Goal: Communication & Community: Answer question/provide support

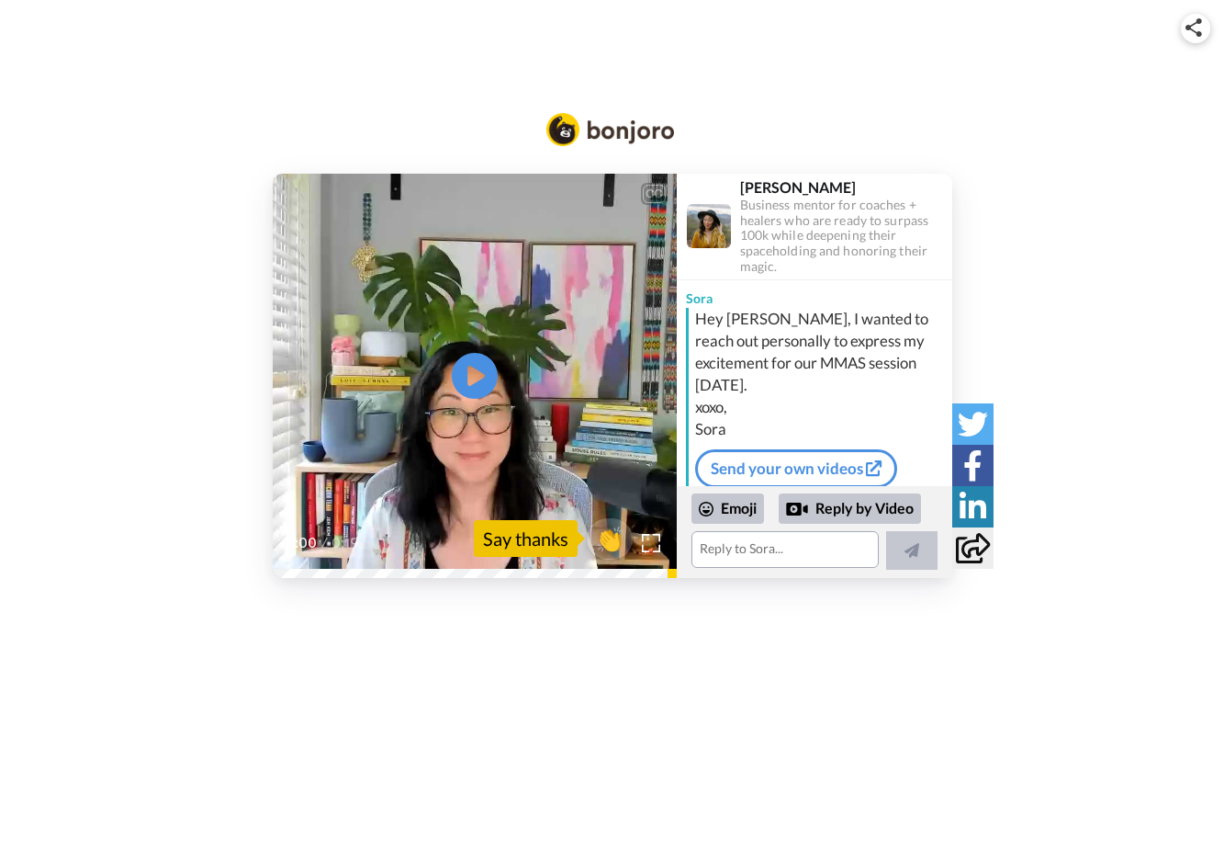
click at [475, 378] on icon "Play/Pause" at bounding box center [475, 375] width 46 height 83
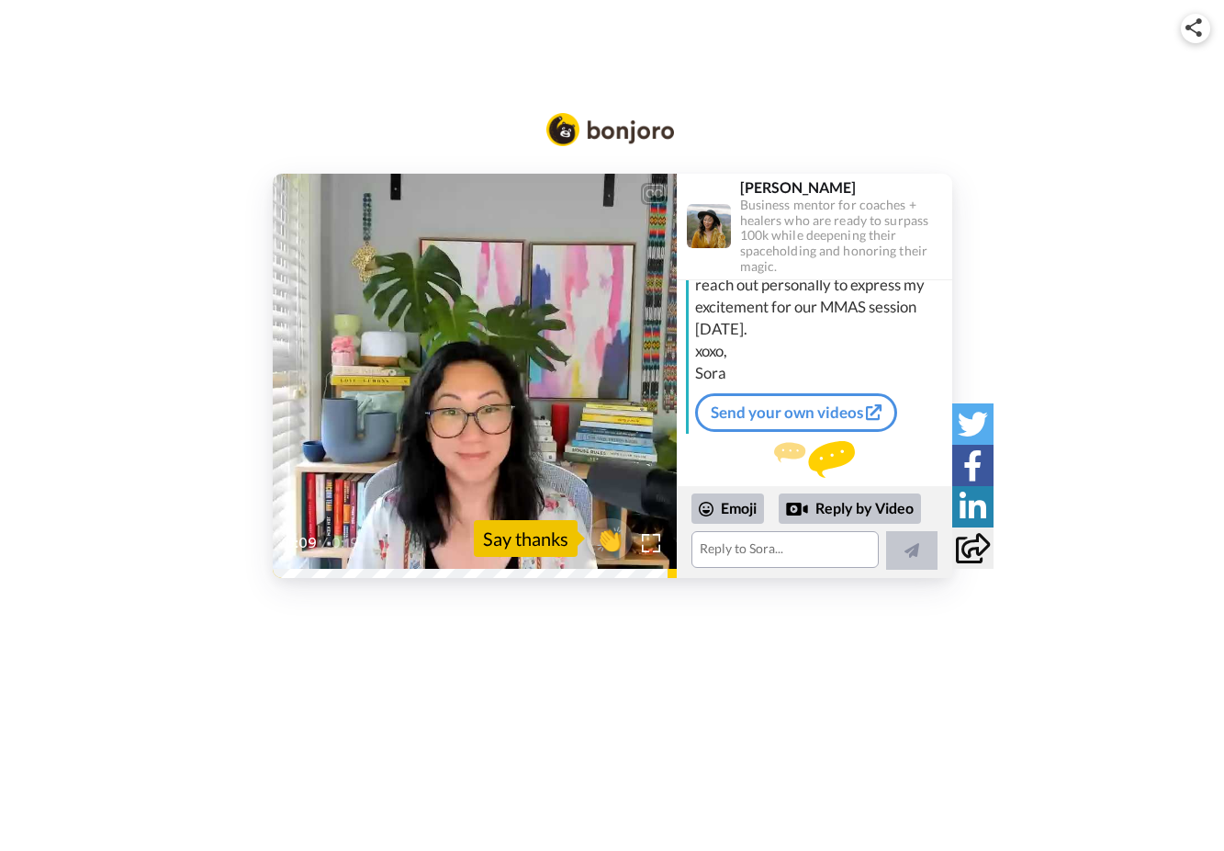
scroll to position [65, 0]
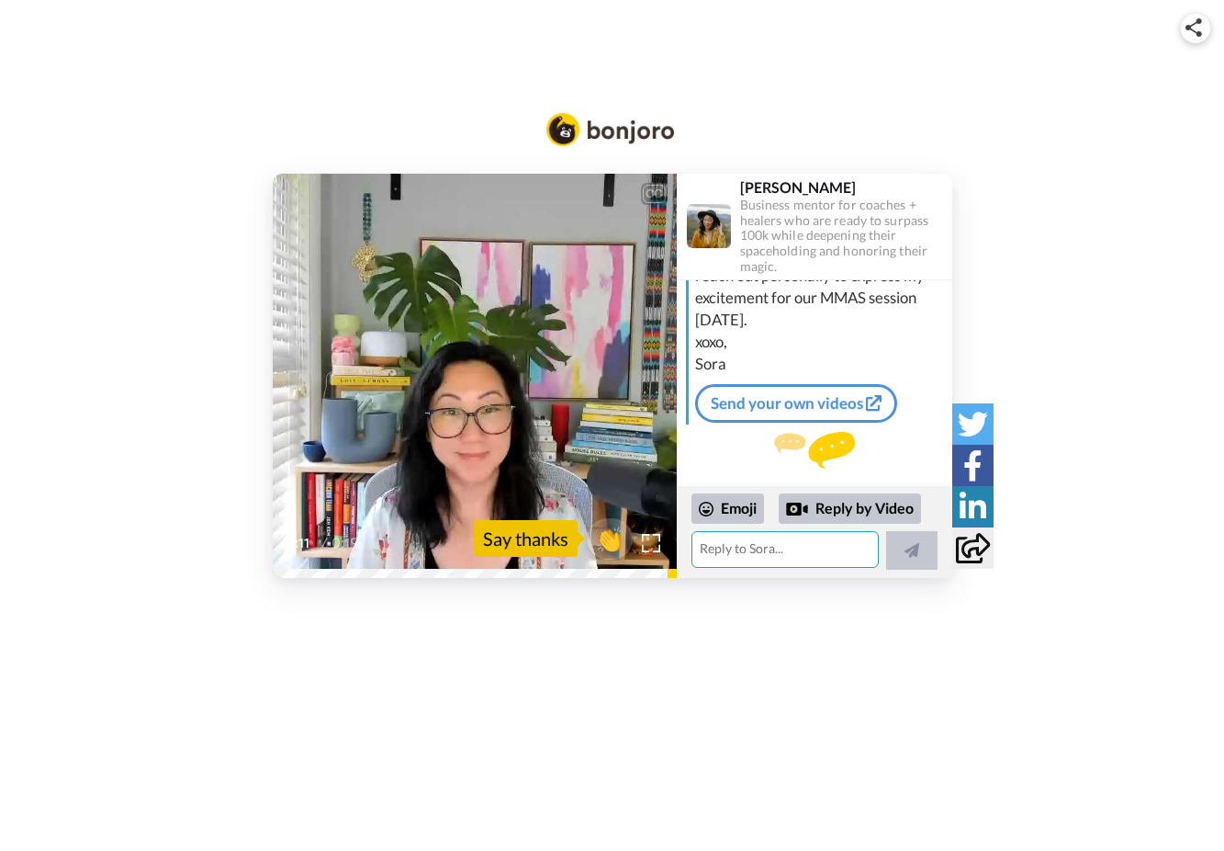
click at [759, 552] on textarea at bounding box center [785, 549] width 187 height 37
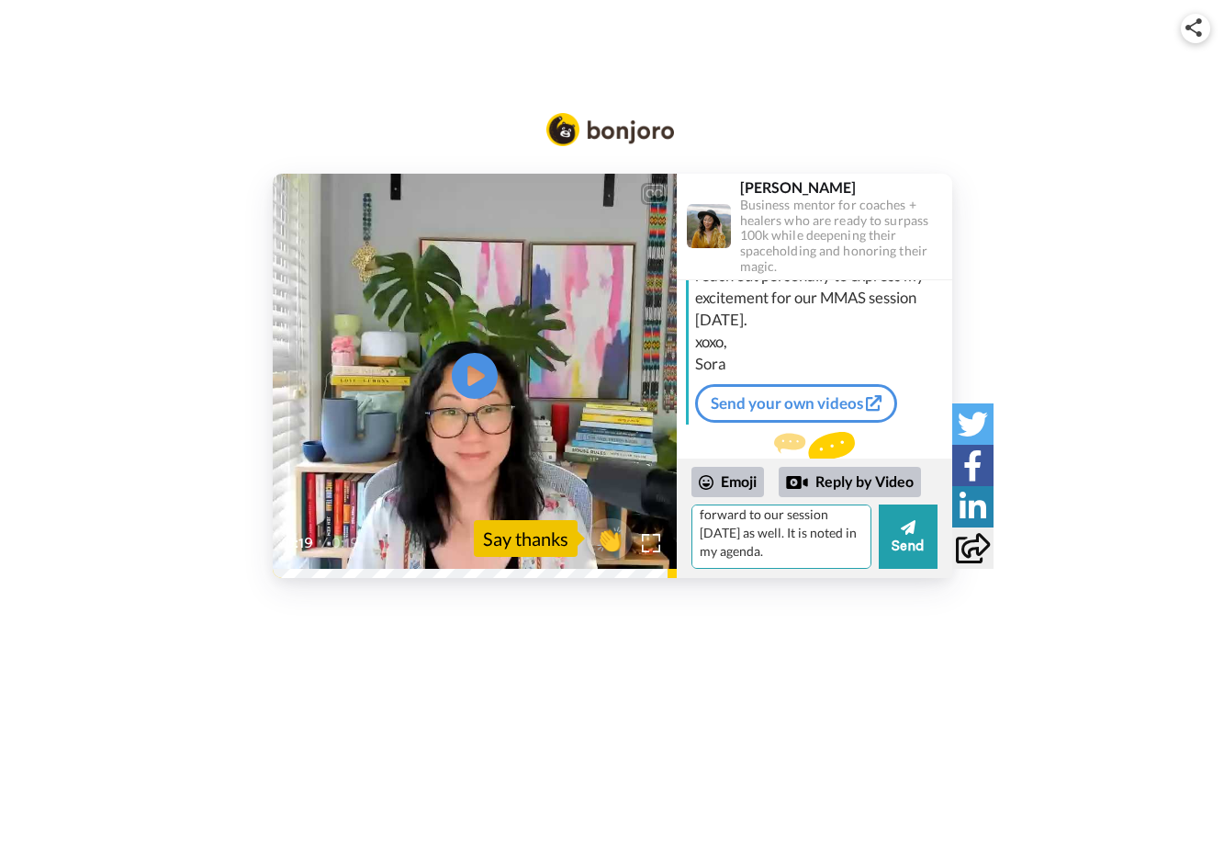
scroll to position [18, 0]
click at [738, 485] on div "Emoji" at bounding box center [728, 481] width 73 height 29
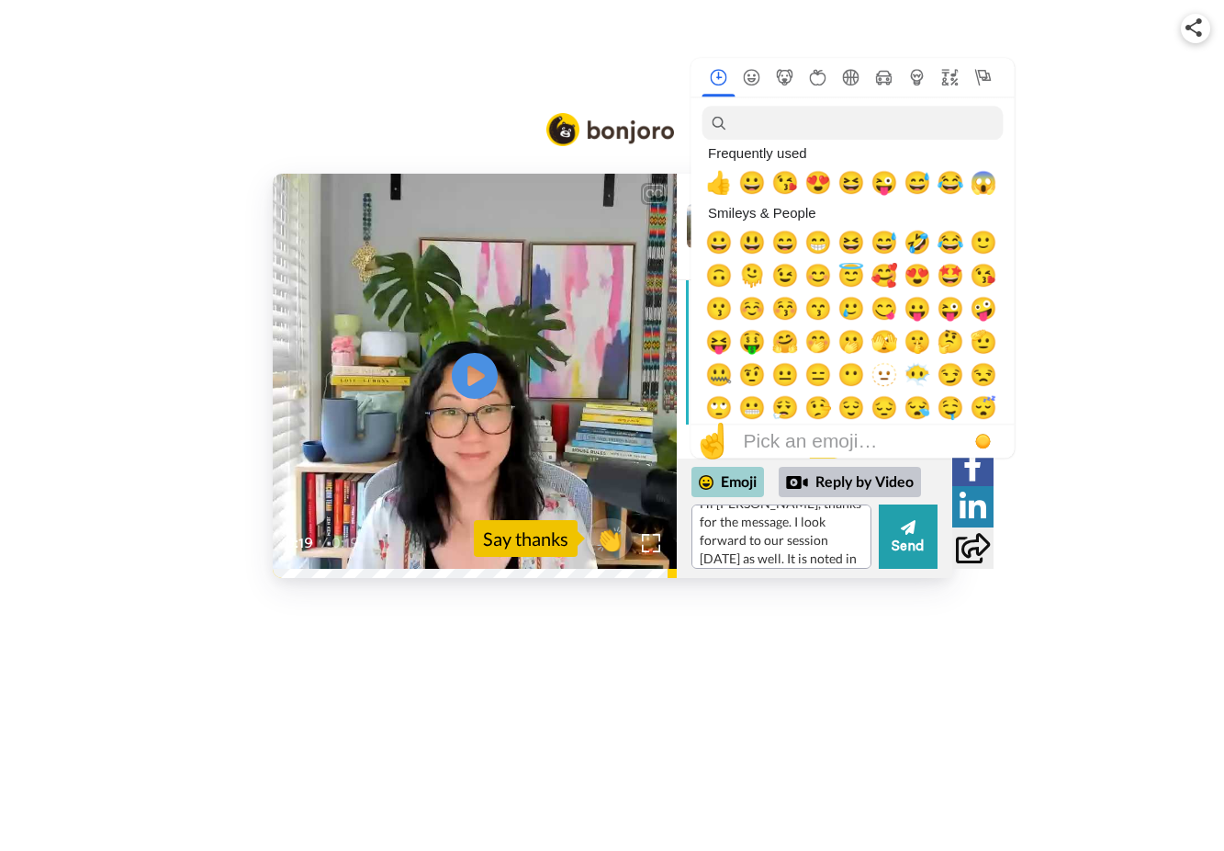
click at [744, 475] on div "Emoji" at bounding box center [728, 481] width 73 height 29
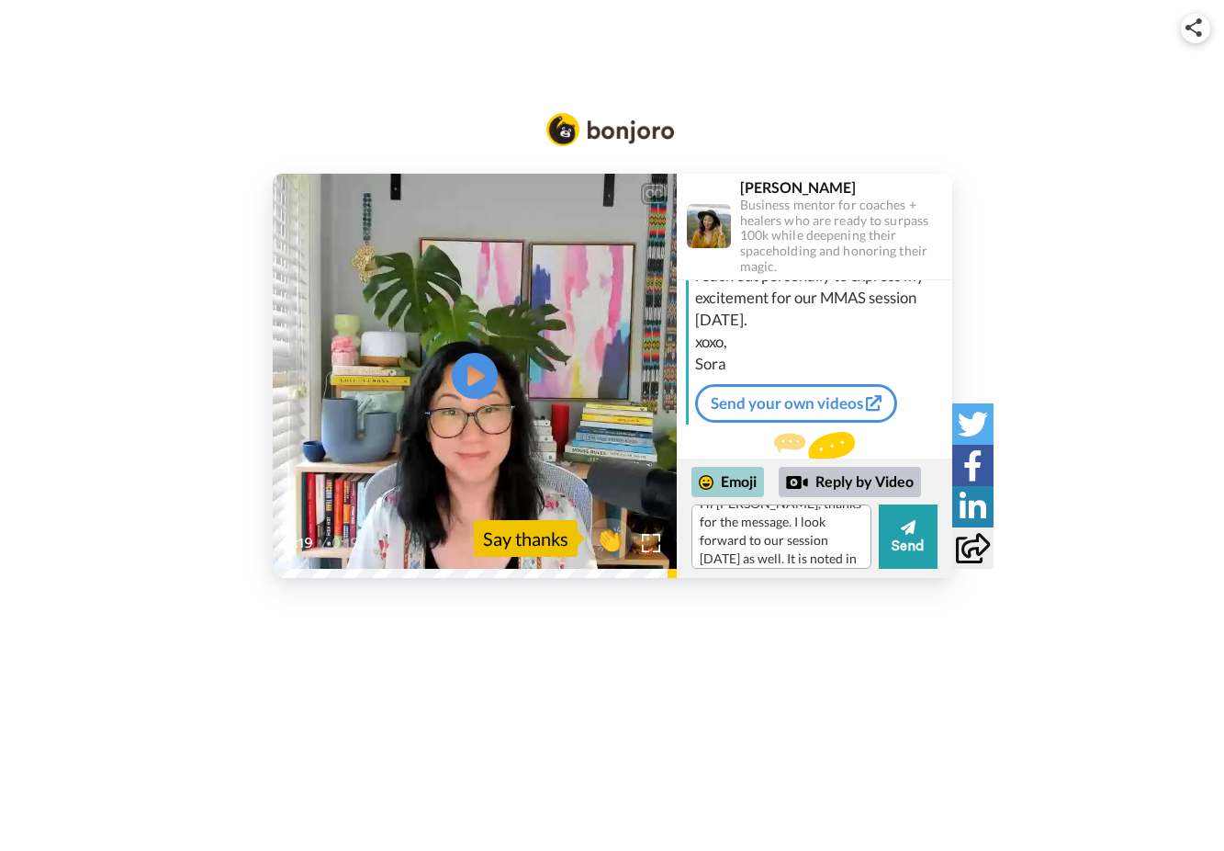
click at [744, 475] on div "Emoji" at bounding box center [728, 481] width 73 height 29
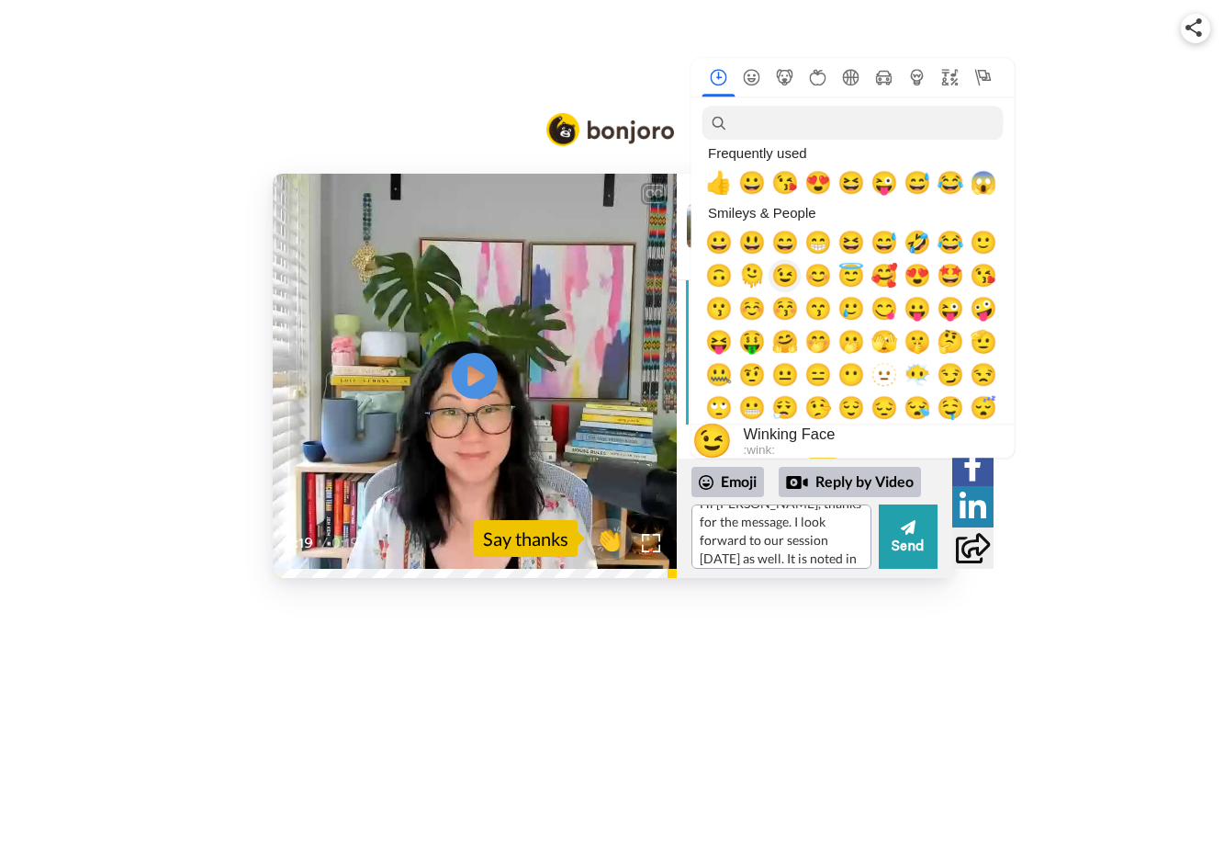
click at [790, 270] on span "😉" at bounding box center [786, 276] width 28 height 26
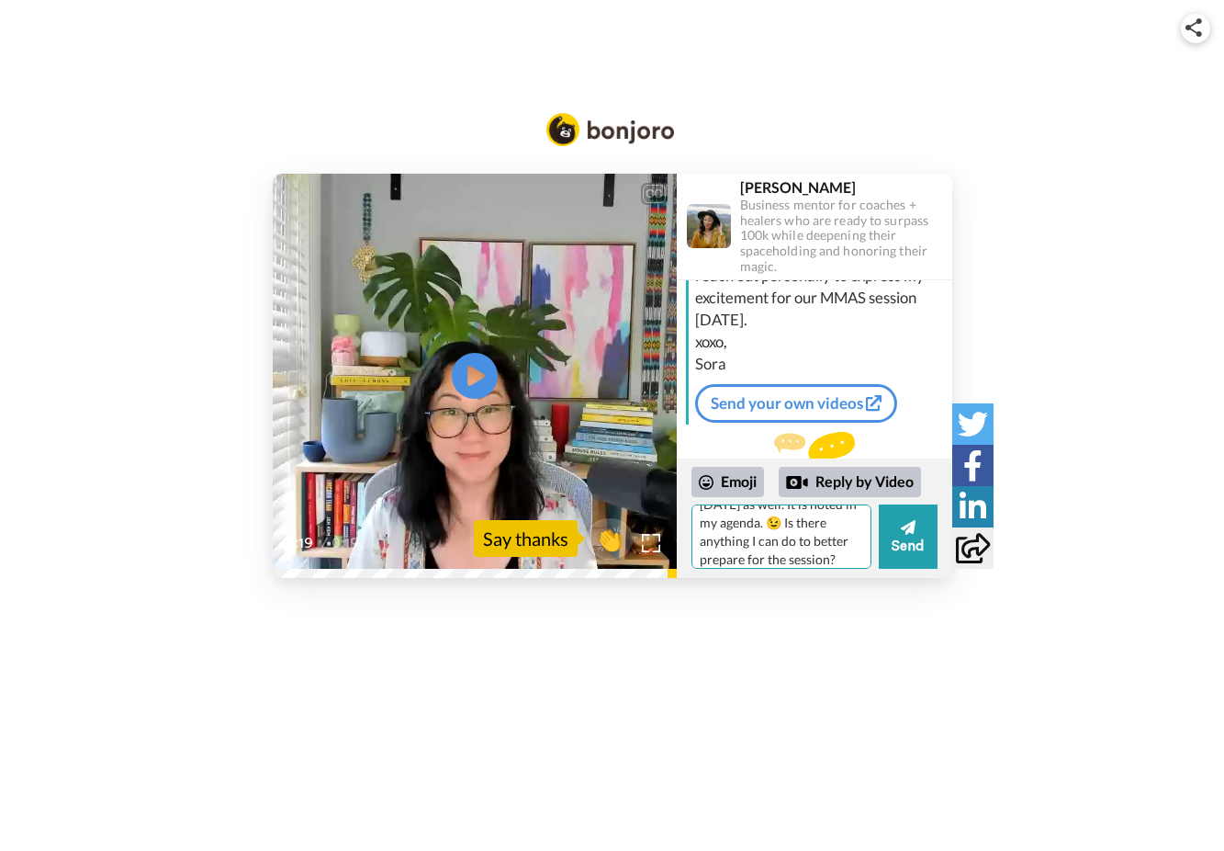
scroll to position [92, 0]
click at [753, 481] on div "Emoji" at bounding box center [728, 481] width 73 height 29
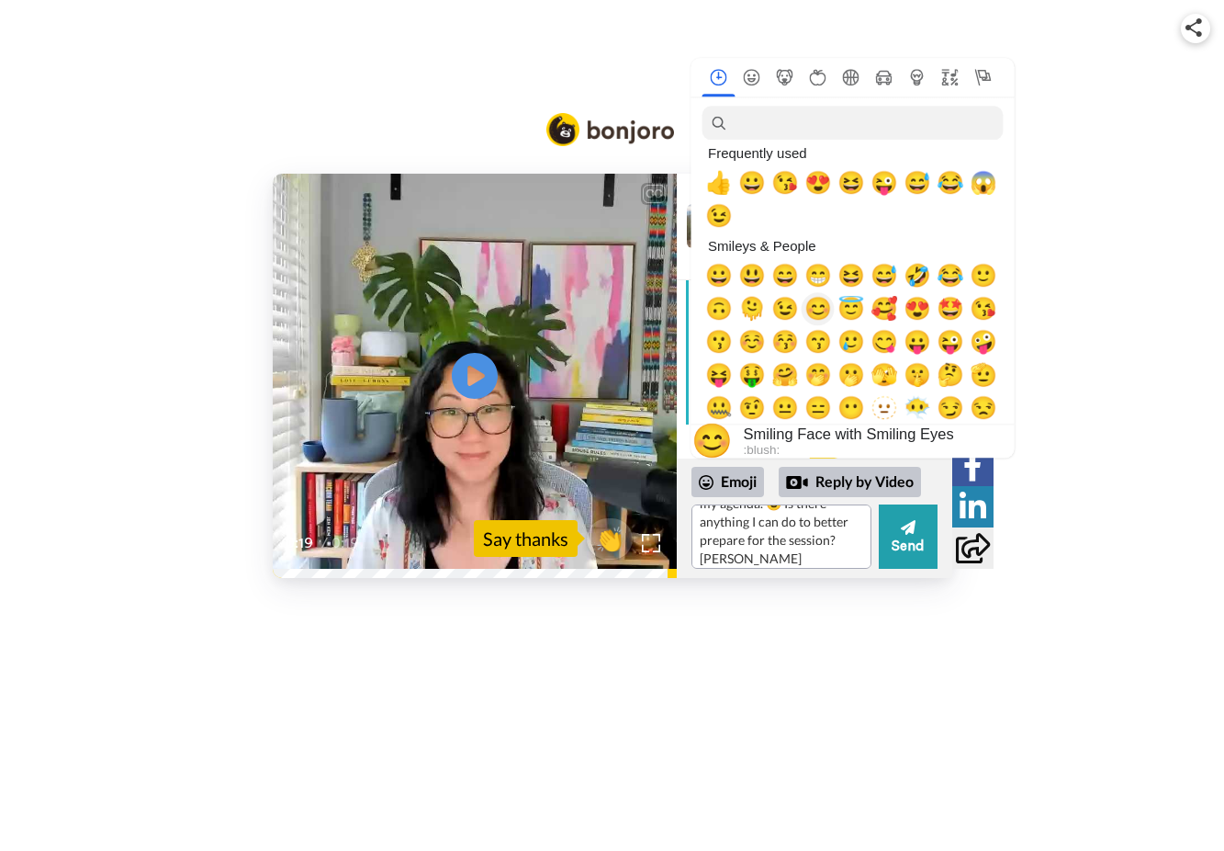
click at [816, 312] on span "😊" at bounding box center [819, 309] width 28 height 26
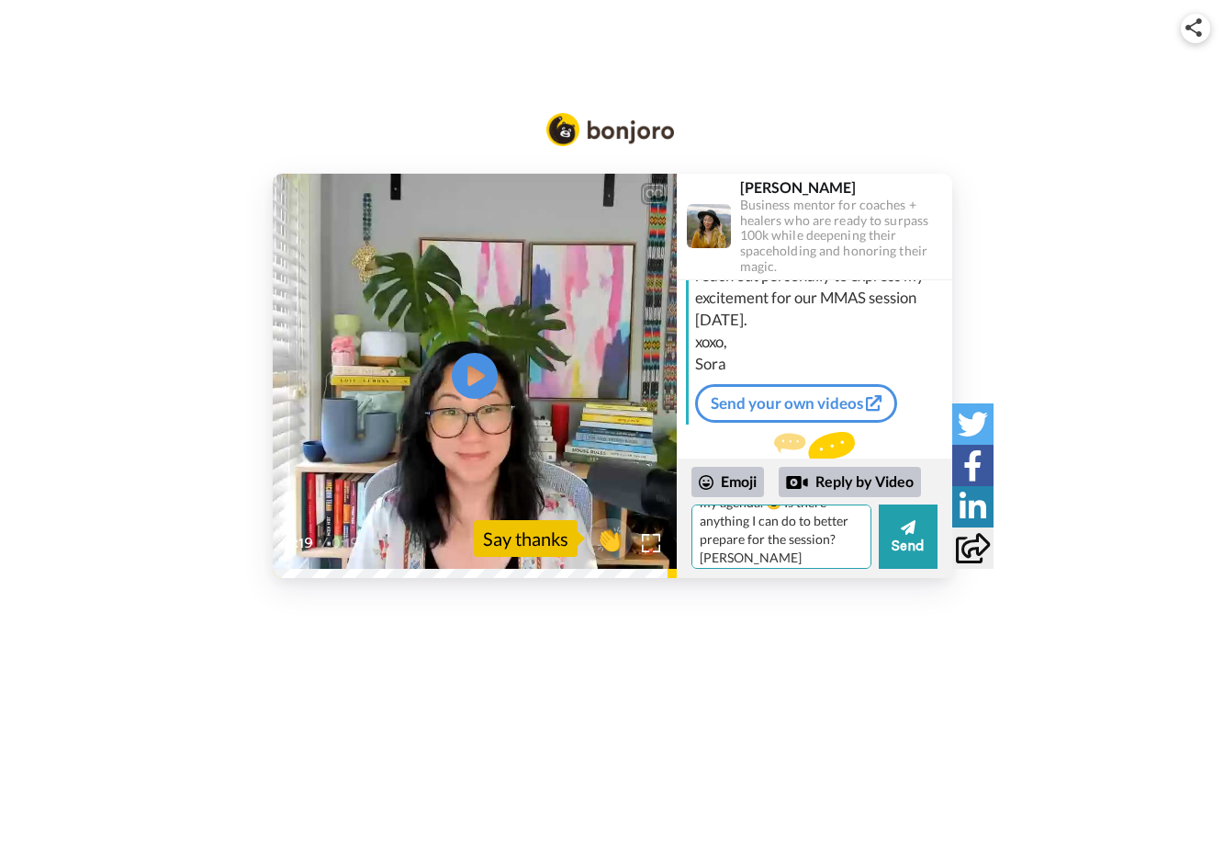
scroll to position [99, 0]
click at [923, 550] on button "Send" at bounding box center [908, 536] width 59 height 64
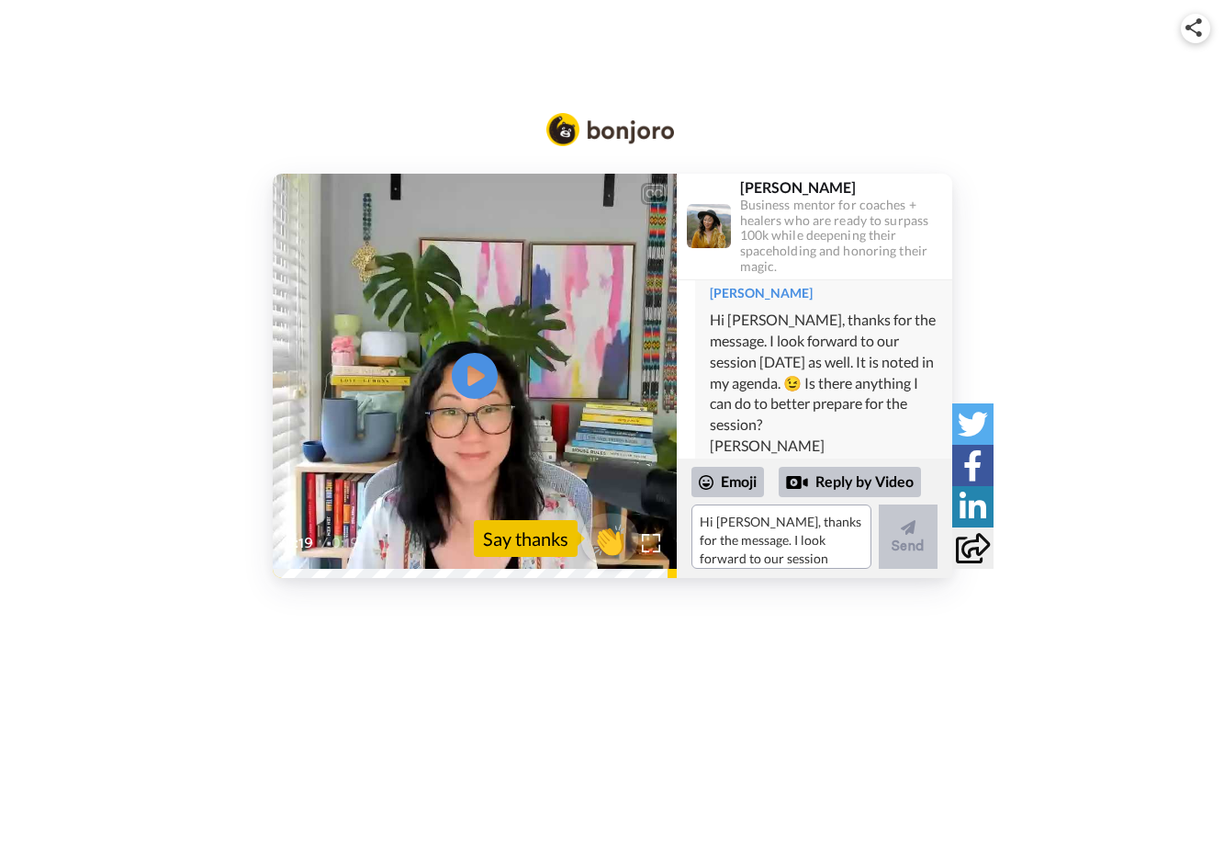
click at [612, 539] on span "👏" at bounding box center [609, 538] width 58 height 37
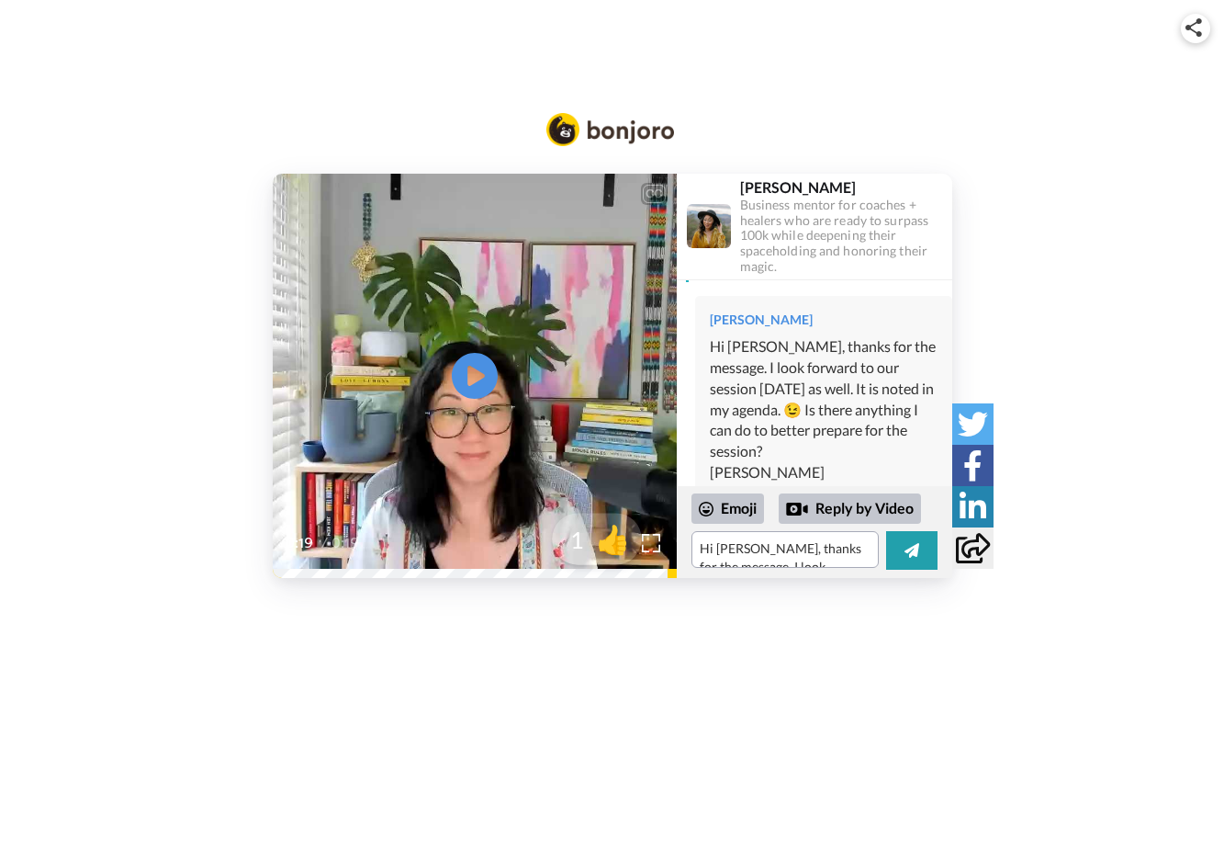
scroll to position [207, 0]
click at [749, 547] on textarea "👏" at bounding box center [785, 549] width 187 height 37
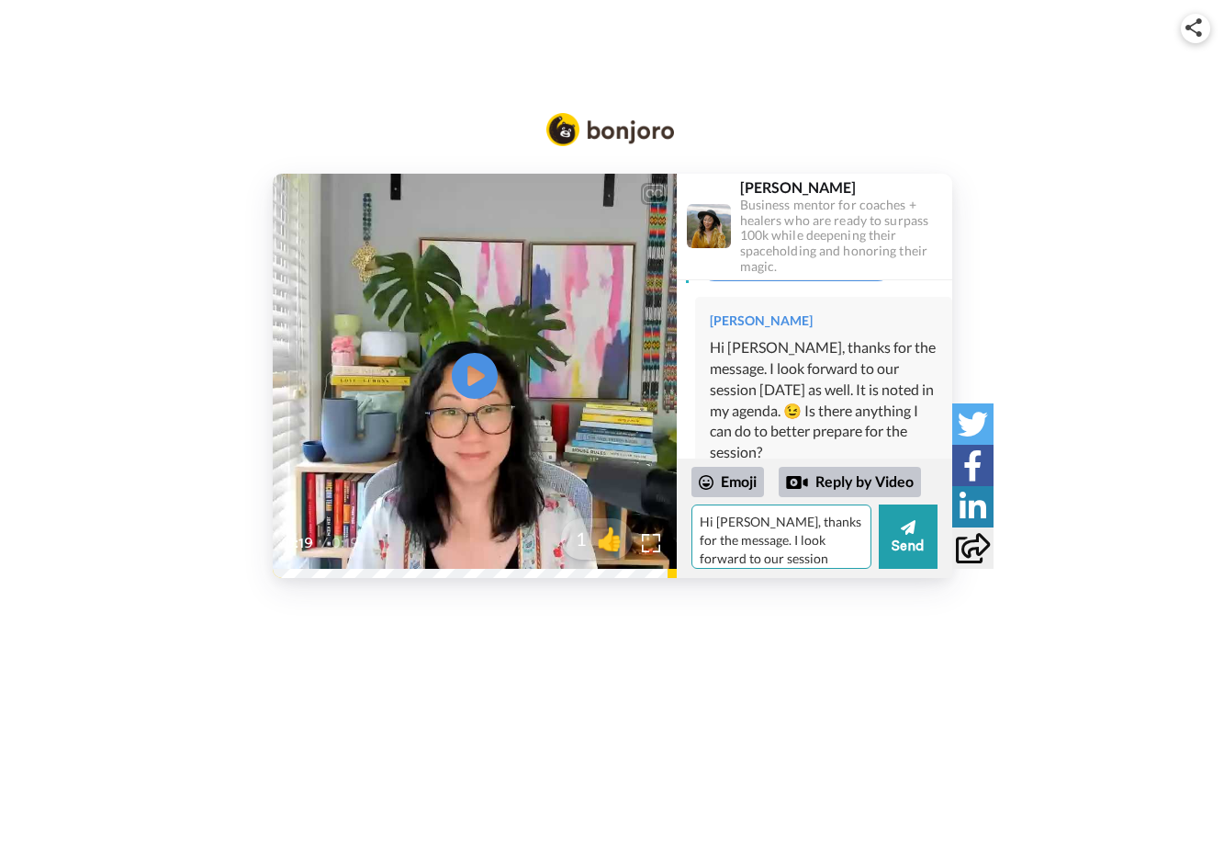
type textarea "👏"
